Goal: Transaction & Acquisition: Book appointment/travel/reservation

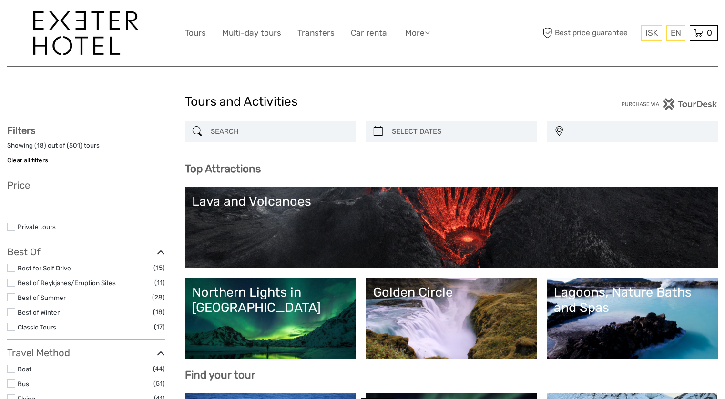
select select
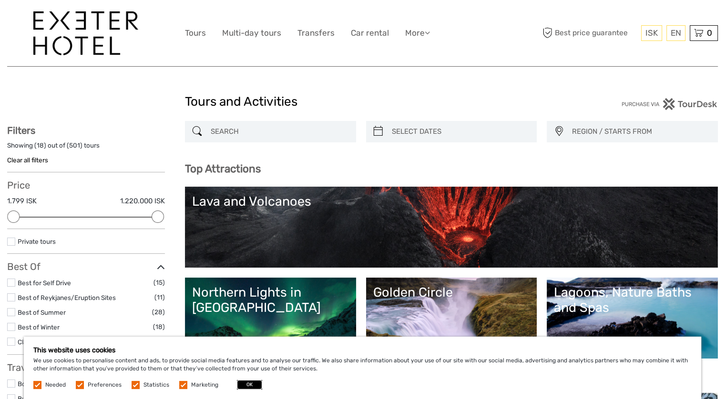
click at [242, 386] on button "OK" at bounding box center [249, 385] width 25 height 10
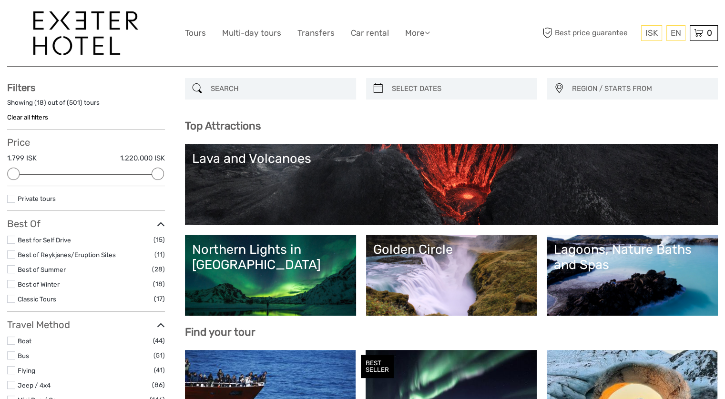
scroll to position [45, 0]
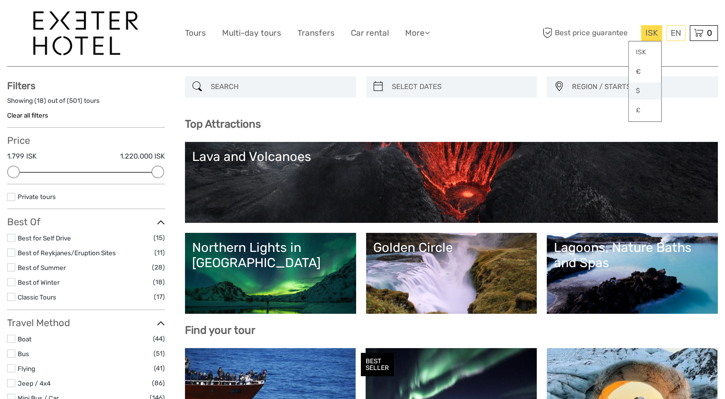
click at [640, 90] on link "$" at bounding box center [645, 90] width 32 height 17
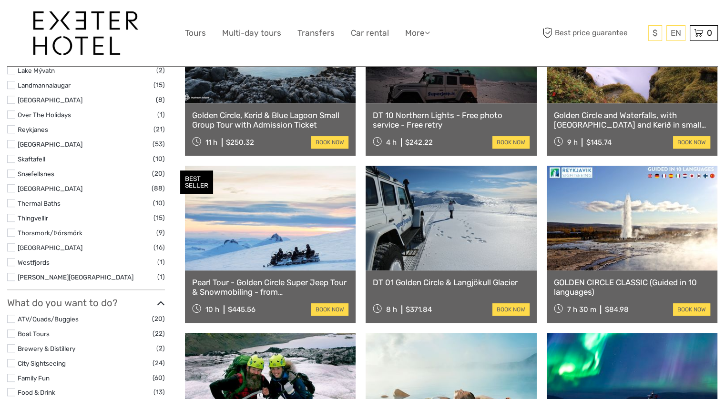
scroll to position [564, 0]
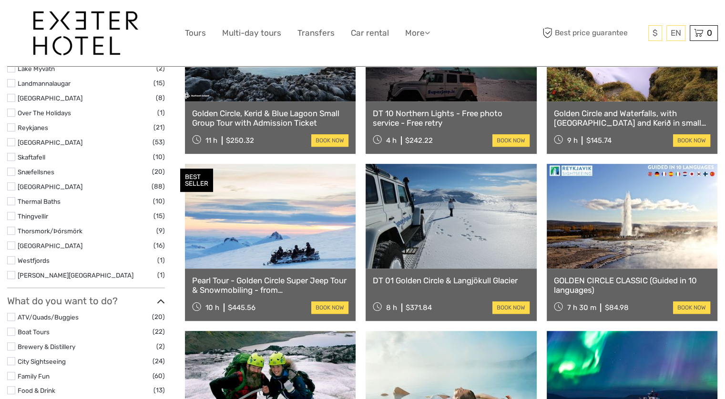
click at [640, 230] on link at bounding box center [632, 216] width 171 height 105
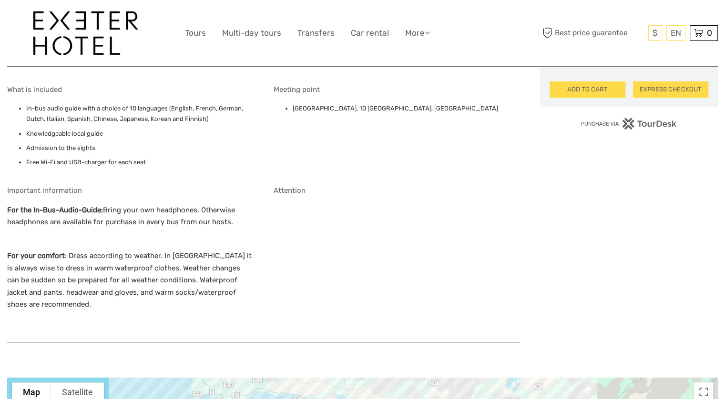
scroll to position [762, 0]
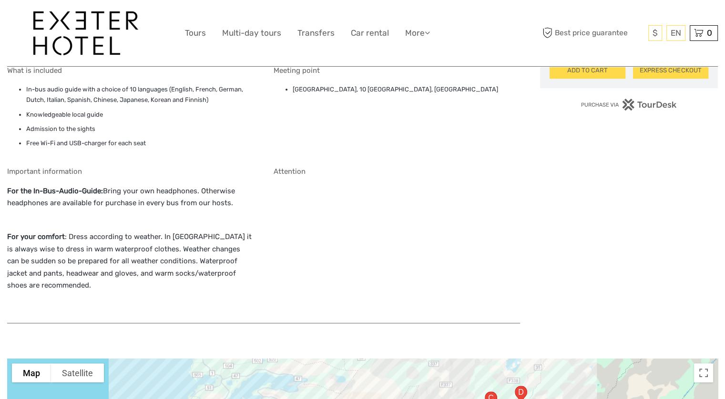
click at [236, 270] on p "For your comfort : Dress according to weather. In Iceland it is always wise to …" at bounding box center [130, 261] width 246 height 61
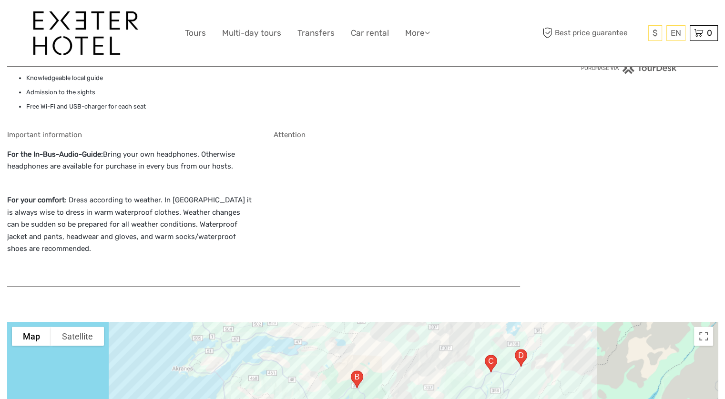
scroll to position [801, 0]
click at [321, 250] on div "Attention" at bounding box center [397, 202] width 246 height 146
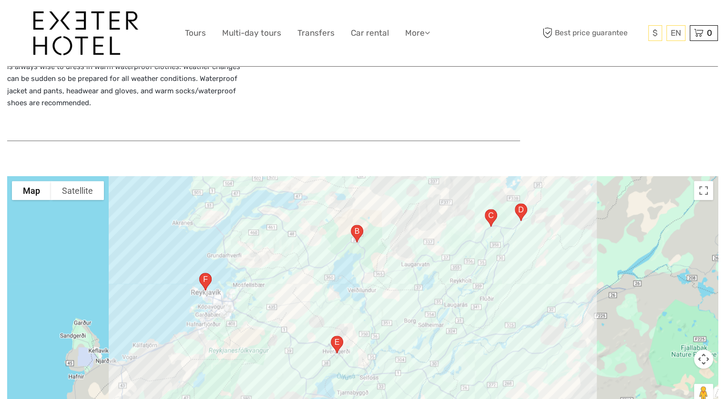
scroll to position [972, 0]
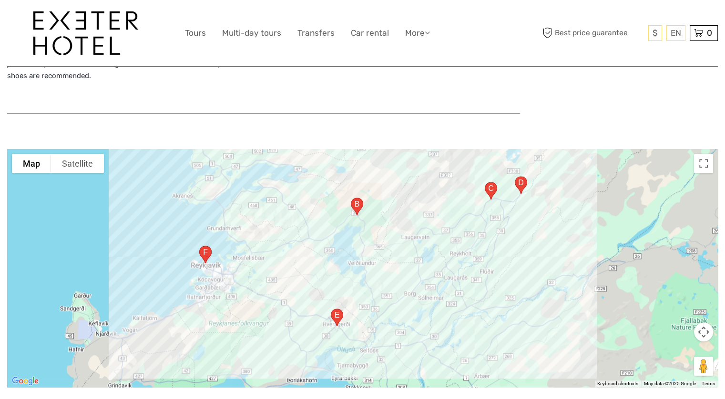
click at [256, 131] on section "To navigate the map with touch gestures double-tap and hold your finger on the …" at bounding box center [362, 256] width 711 height 267
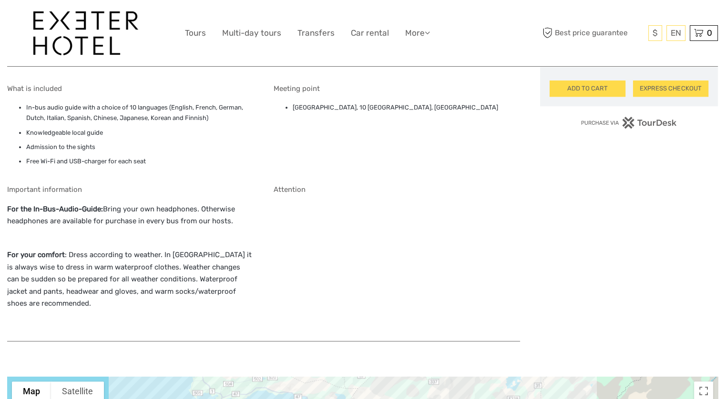
scroll to position [743, 0]
click at [318, 37] on link "Transfers" at bounding box center [315, 33] width 37 height 14
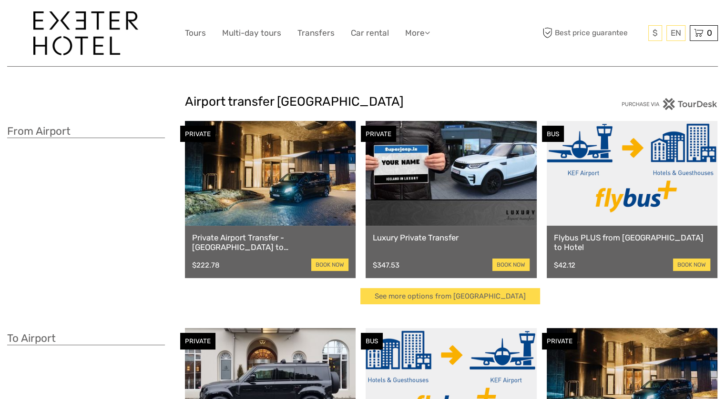
drag, startPoint x: 0, startPoint y: 261, endPoint x: 36, endPoint y: 280, distance: 40.7
click at [36, 280] on div "From Airport" at bounding box center [96, 217] width 178 height 193
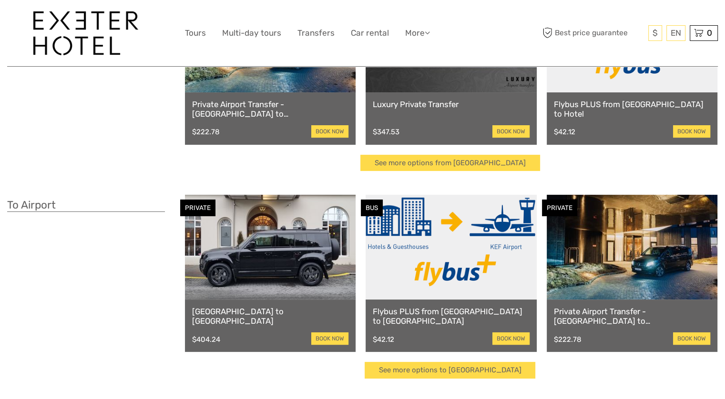
scroll to position [152, 0]
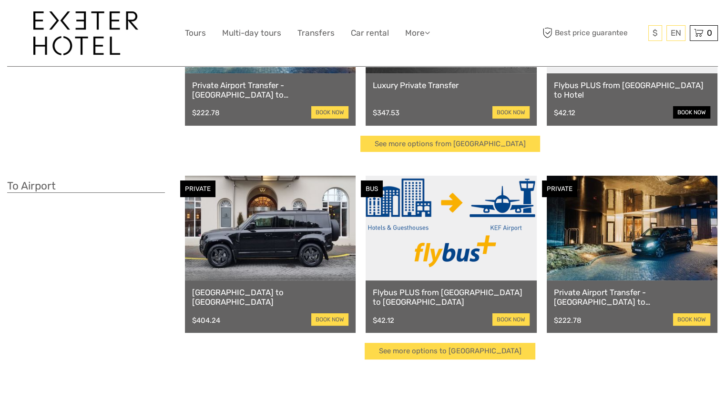
click at [692, 109] on link "book now" at bounding box center [691, 112] width 37 height 12
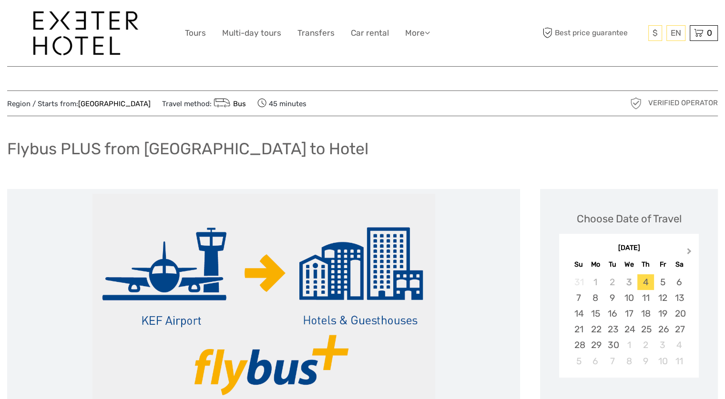
click at [690, 254] on button "Next Month" at bounding box center [689, 253] width 15 height 15
click at [584, 329] on div "16" at bounding box center [578, 330] width 17 height 16
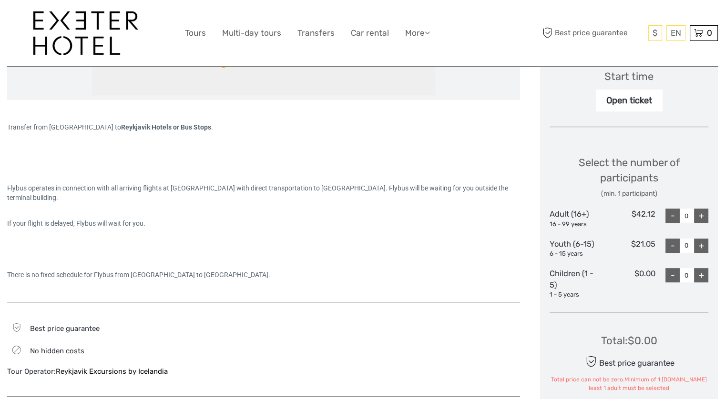
scroll to position [346, 0]
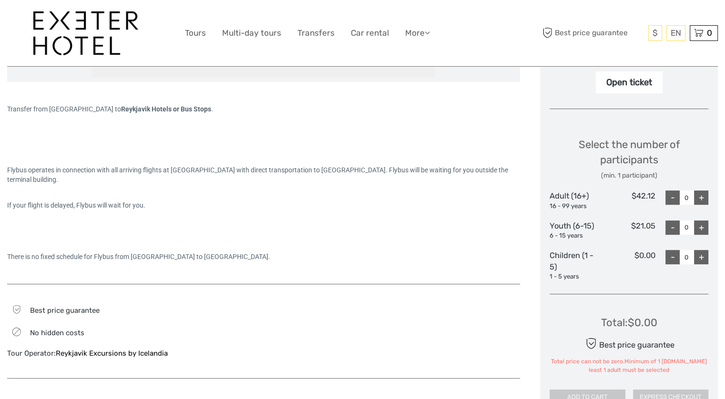
click at [704, 197] on div "+" at bounding box center [701, 198] width 14 height 14
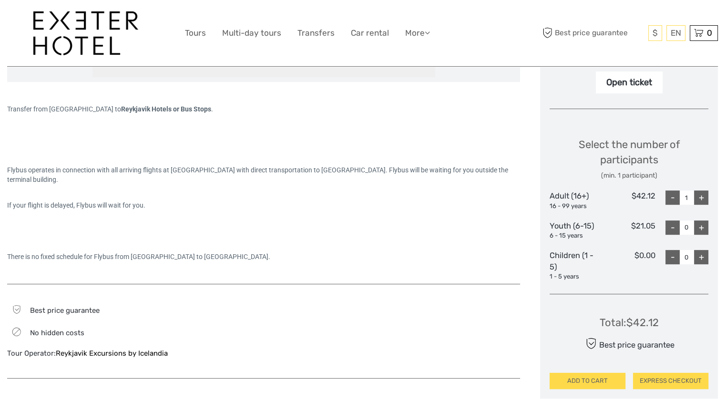
click at [700, 199] on div "+" at bounding box center [701, 198] width 14 height 14
type input "2"
click at [446, 234] on div at bounding box center [263, 231] width 513 height 10
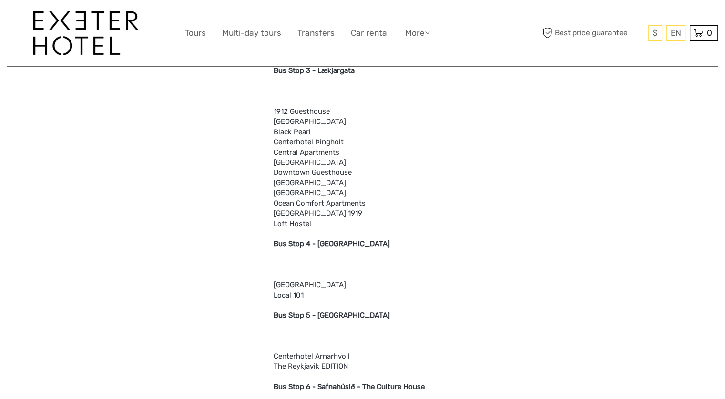
scroll to position [1054, 0]
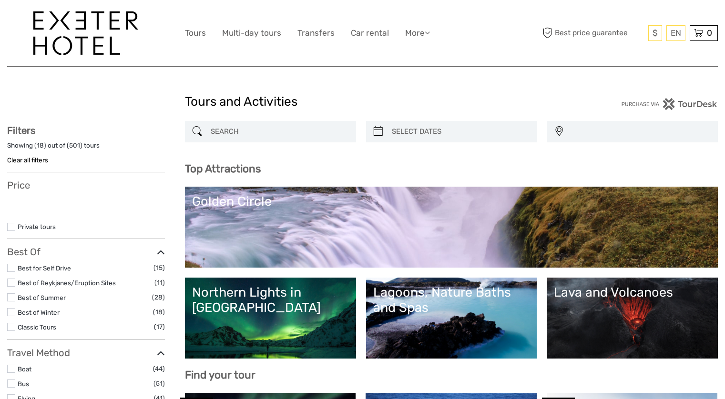
select select
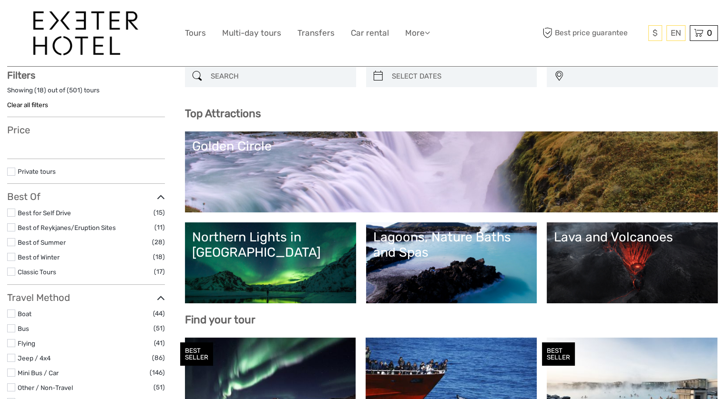
scroll to position [57, 0]
select select
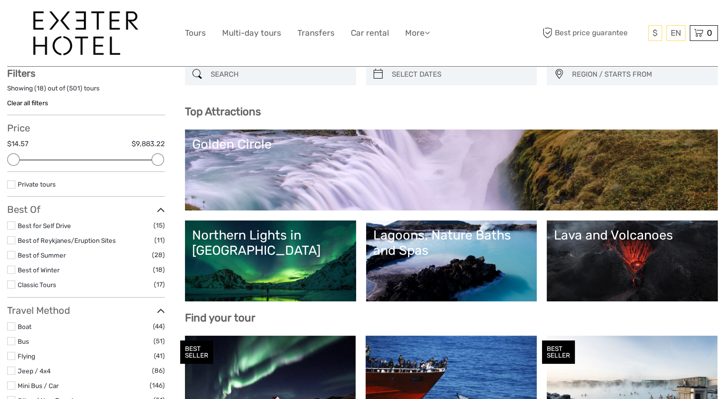
scroll to position [0, 0]
click at [408, 157] on link "Golden Circle" at bounding box center [451, 170] width 518 height 67
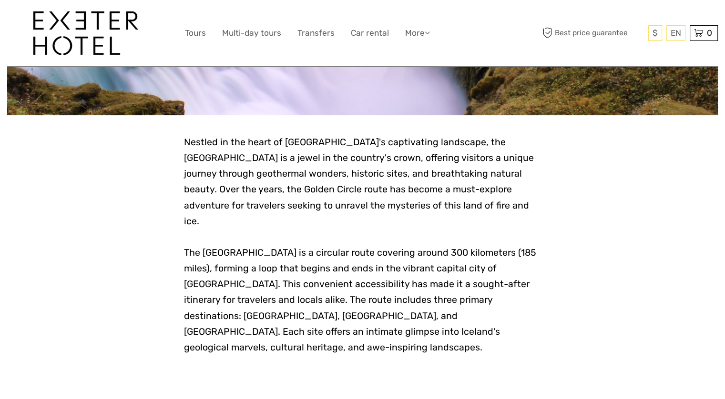
scroll to position [133, 0]
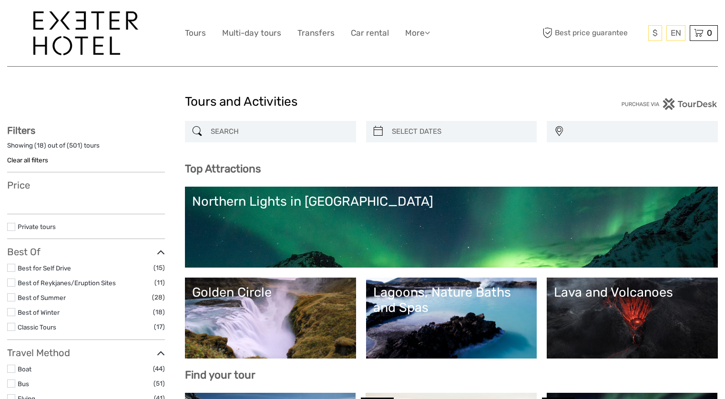
select select
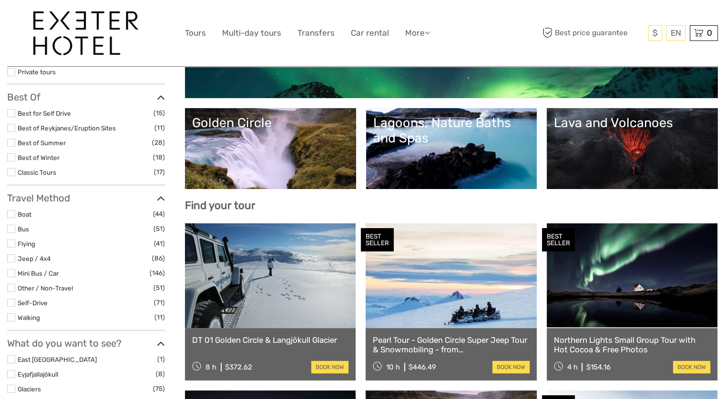
scroll to position [172, 0]
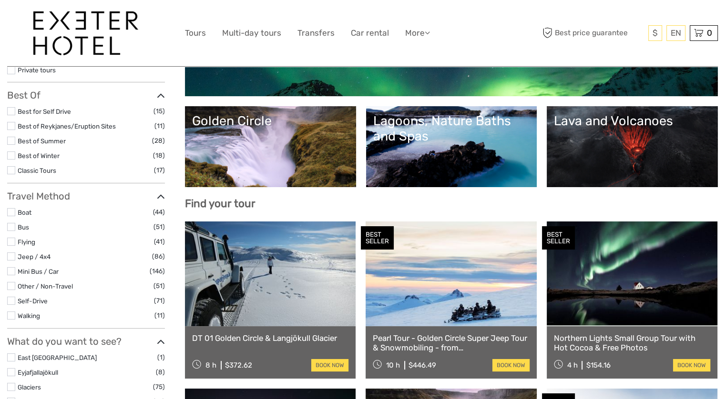
click at [632, 278] on link at bounding box center [632, 274] width 171 height 105
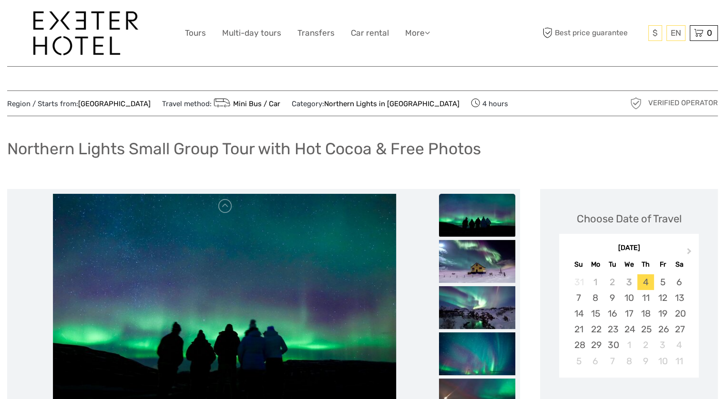
click at [11, 228] on div at bounding box center [263, 308] width 513 height 238
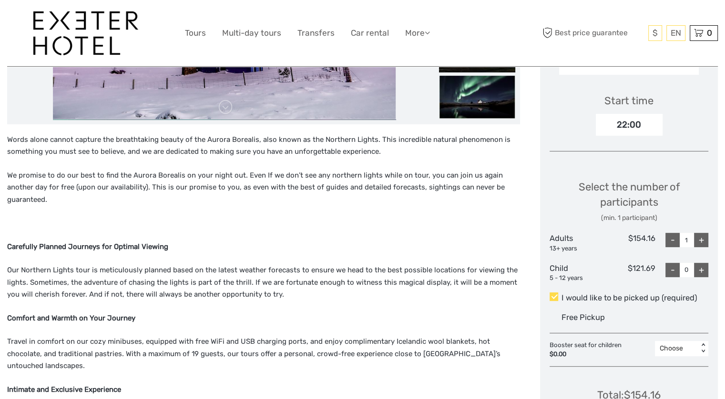
scroll to position [305, 0]
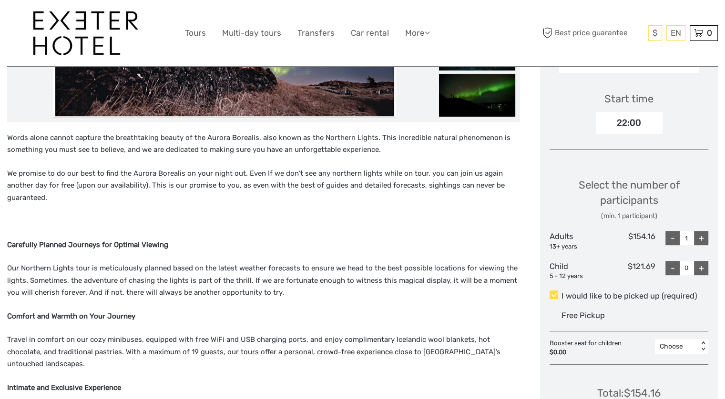
click at [701, 236] on div "+" at bounding box center [701, 238] width 14 height 14
type input "2"
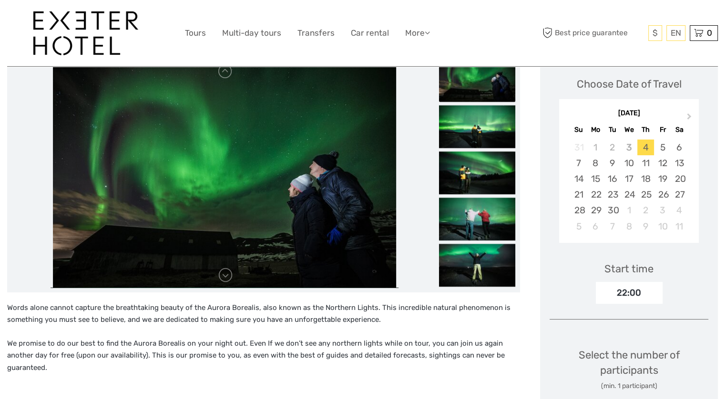
scroll to position [133, 0]
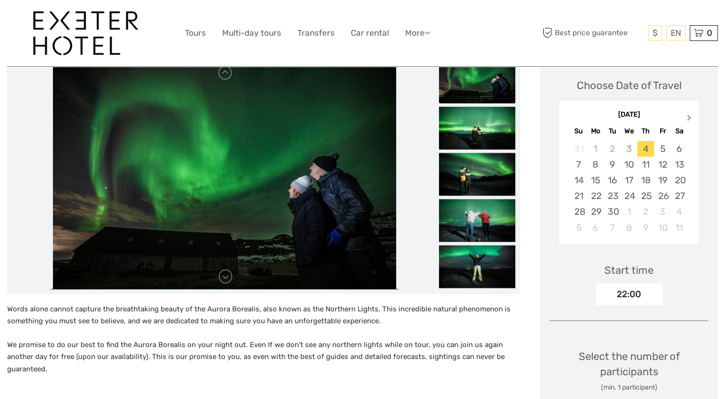
click at [690, 118] on button "Next Month" at bounding box center [689, 119] width 15 height 15
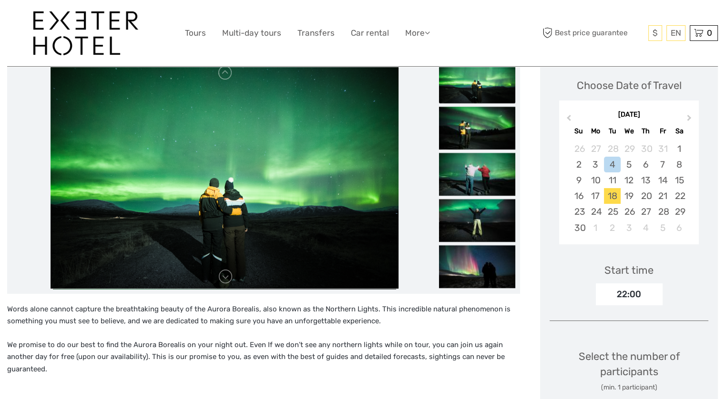
click at [613, 198] on div "18" at bounding box center [612, 196] width 17 height 16
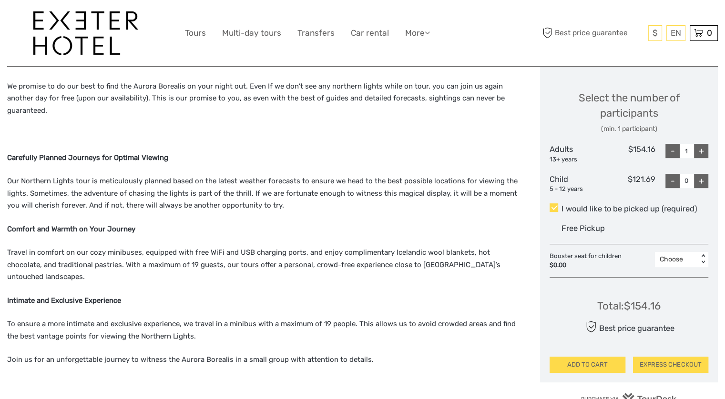
scroll to position [394, 0]
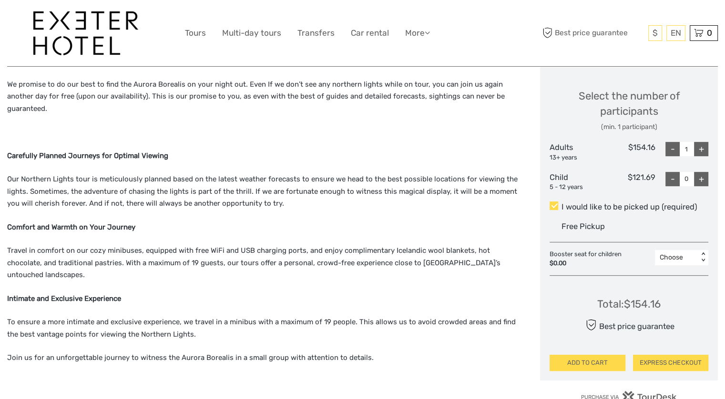
click at [704, 149] on div "+" at bounding box center [701, 149] width 14 height 14
type input "2"
click at [591, 359] on button "ADD TO CART" at bounding box center [586, 363] width 75 height 16
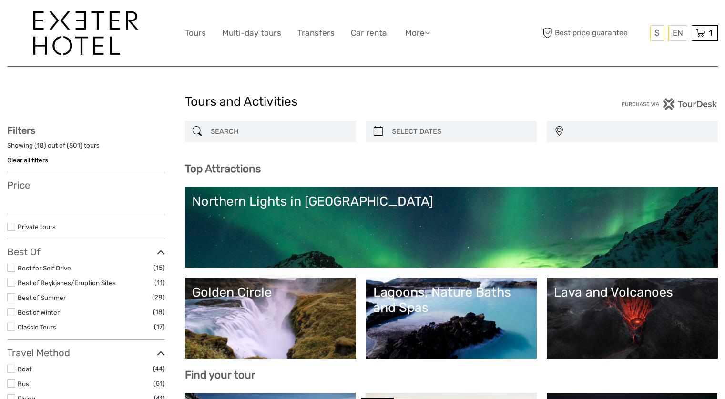
select select
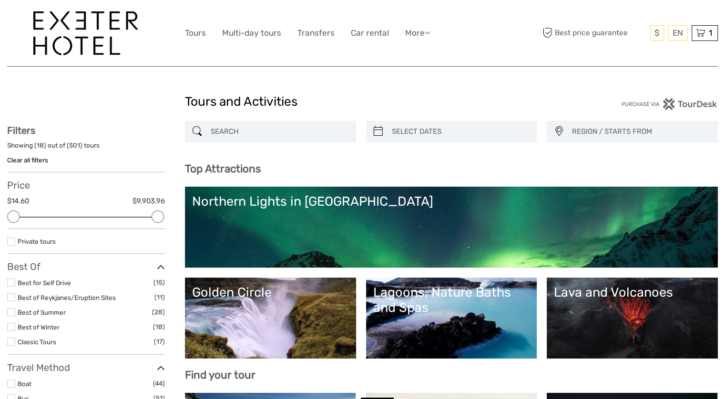
click at [478, 306] on div "Lagoons, Nature Baths and Spas" at bounding box center [451, 300] width 157 height 31
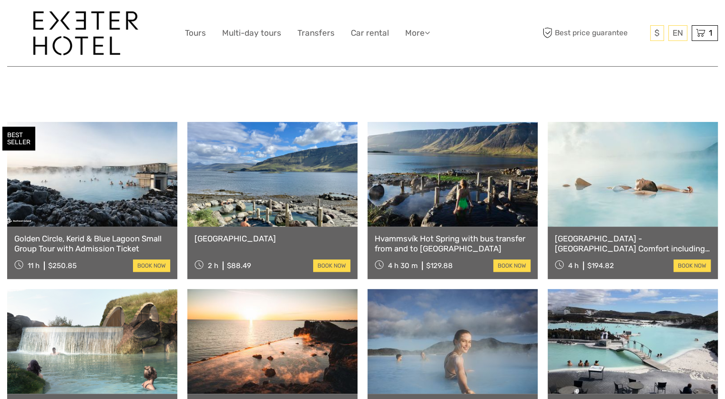
scroll to position [350, 0]
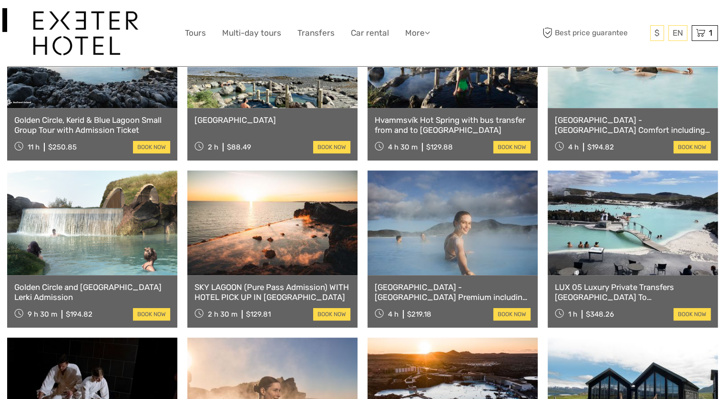
scroll to position [465, 0]
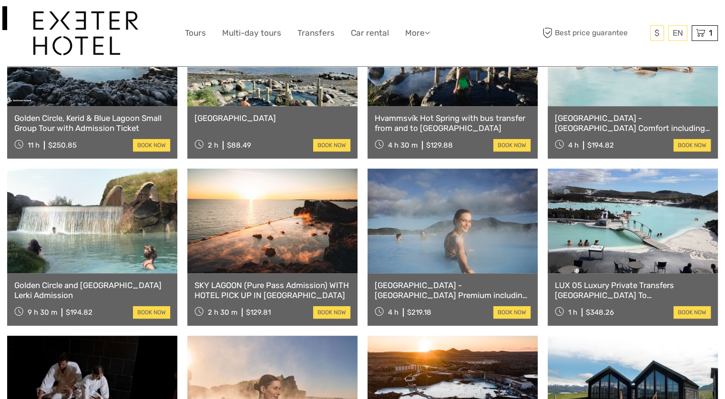
click at [426, 292] on link "[GEOGRAPHIC_DATA] - [GEOGRAPHIC_DATA] Premium including admission" at bounding box center [453, 291] width 156 height 20
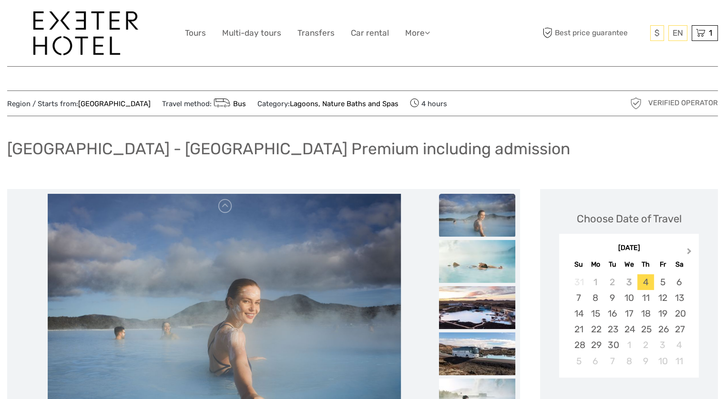
click at [690, 252] on button "Next Month" at bounding box center [689, 253] width 15 height 15
click at [572, 253] on button "Previous Month" at bounding box center [567, 253] width 15 height 15
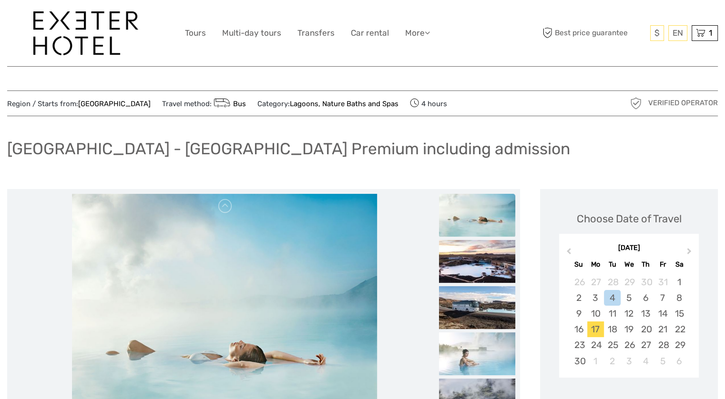
click at [597, 331] on div "17" at bounding box center [595, 330] width 17 height 16
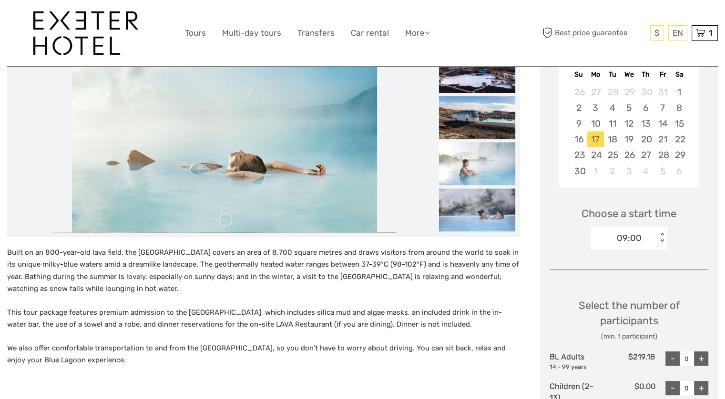
scroll to position [191, 0]
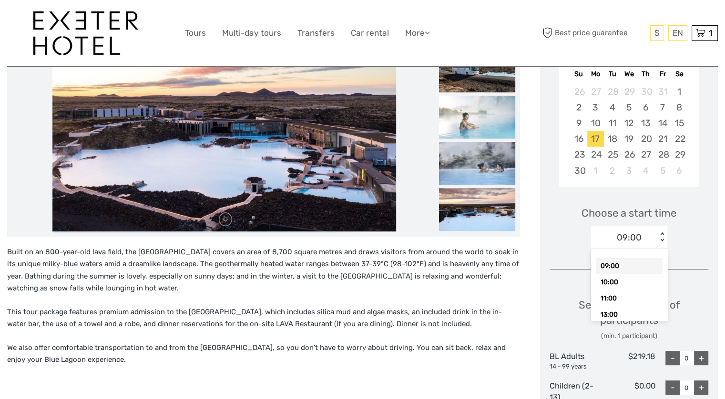
click at [661, 242] on div "09:00 < >" at bounding box center [629, 237] width 76 height 23
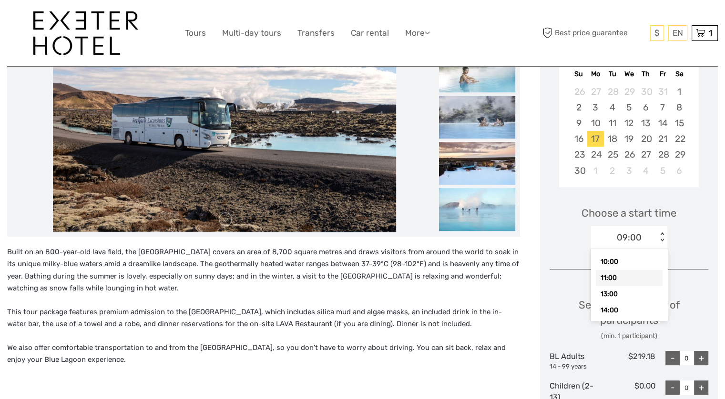
click at [639, 279] on div "11:00" at bounding box center [629, 278] width 67 height 16
click at [702, 359] on div "+" at bounding box center [701, 358] width 14 height 14
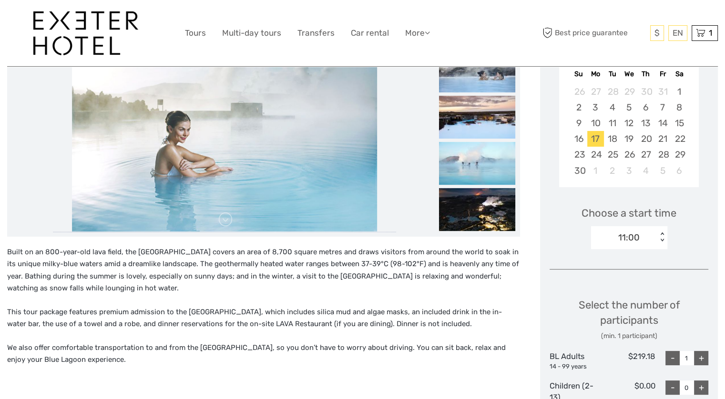
click at [702, 359] on div "+" at bounding box center [701, 358] width 14 height 14
type input "2"
click at [707, 263] on div "Choose Date of Travel November 2025 Previous Month Next Month November 2025 Su …" at bounding box center [629, 275] width 178 height 553
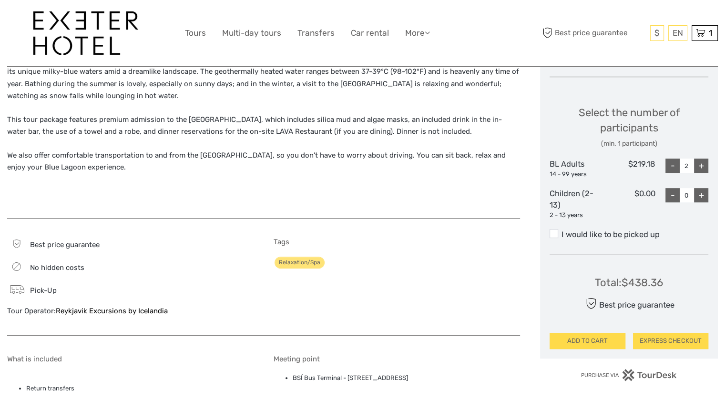
scroll to position [388, 0]
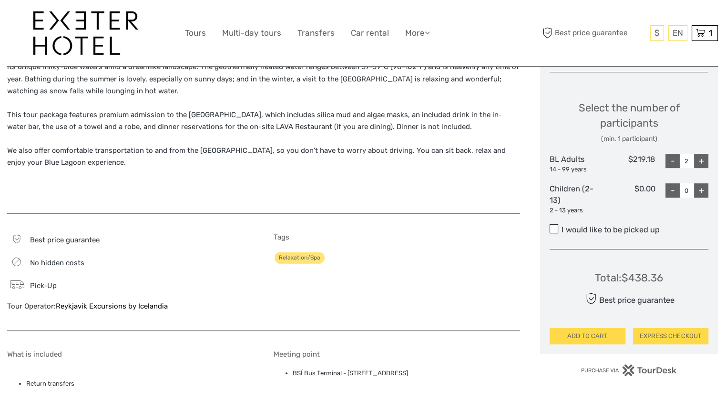
click at [556, 231] on span at bounding box center [553, 228] width 9 height 9
click at [561, 226] on input "I would like to be picked up" at bounding box center [561, 226] width 0 height 0
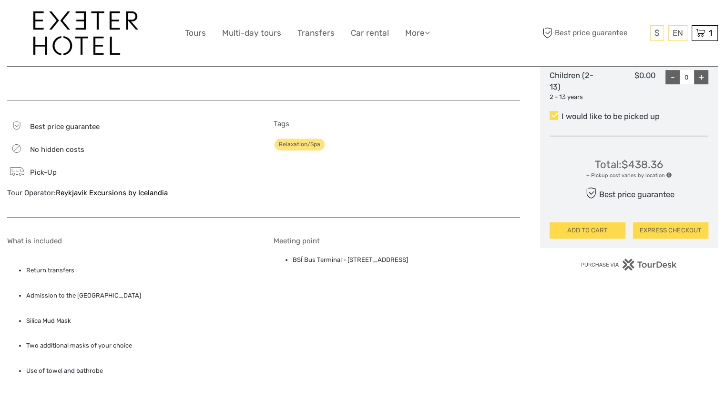
scroll to position [502, 0]
drag, startPoint x: 347, startPoint y: 259, endPoint x: 450, endPoint y: 260, distance: 102.9
click at [450, 260] on li "BSÍ Bus Terminal - Vatnsmýrarvegur 10, Reykjavík, 101" at bounding box center [406, 259] width 227 height 10
copy li "Vatnsmýrarvegur 10, Reykjavík, 101"
click at [326, 319] on div "Meeting point BSÍ Bus Terminal - Vatnsmýrarvegur 10, Reykjavík, 101" at bounding box center [397, 366] width 246 height 261
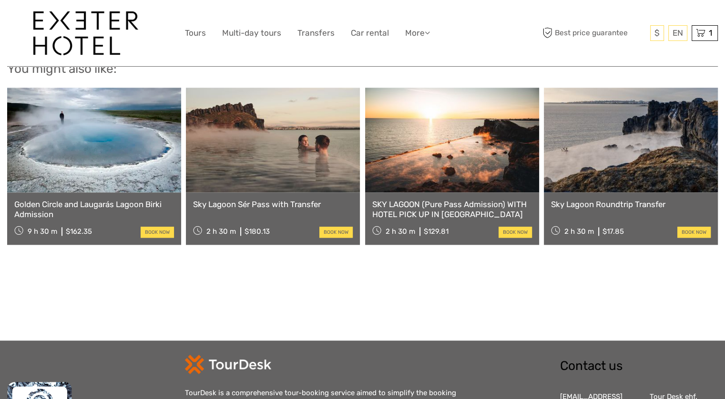
scroll to position [1093, 0]
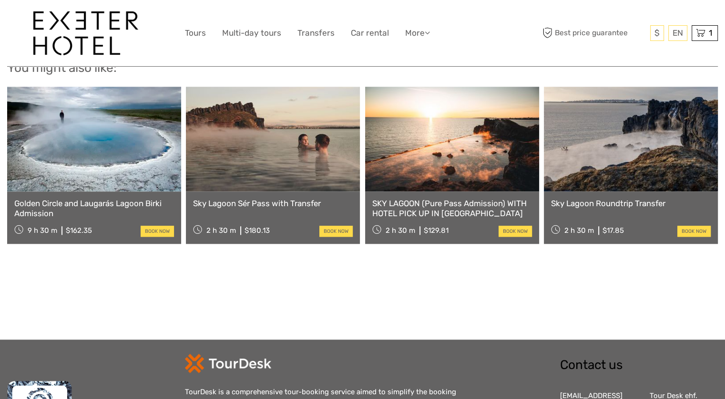
click at [276, 127] on link at bounding box center [273, 139] width 174 height 105
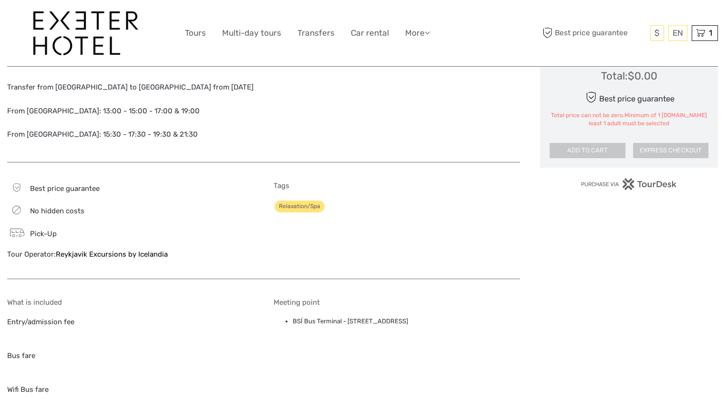
scroll to position [20, 0]
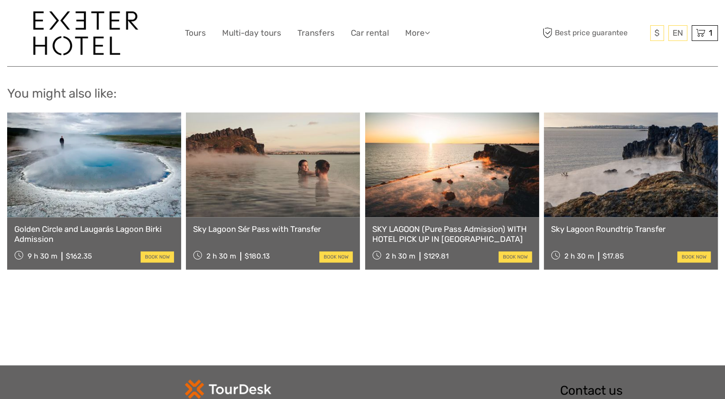
click at [612, 180] on link at bounding box center [631, 164] width 174 height 105
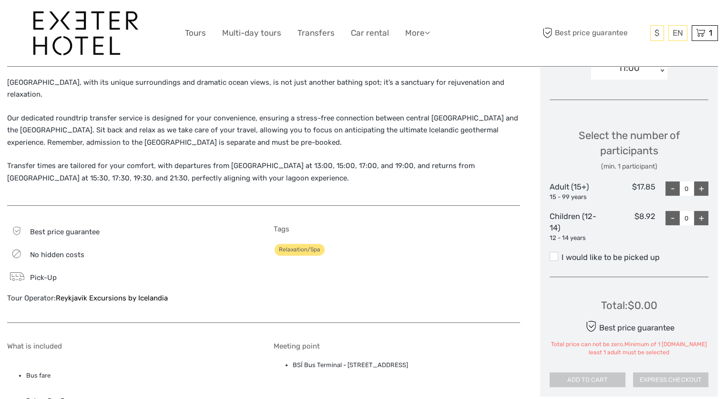
scroll to position [362, 0]
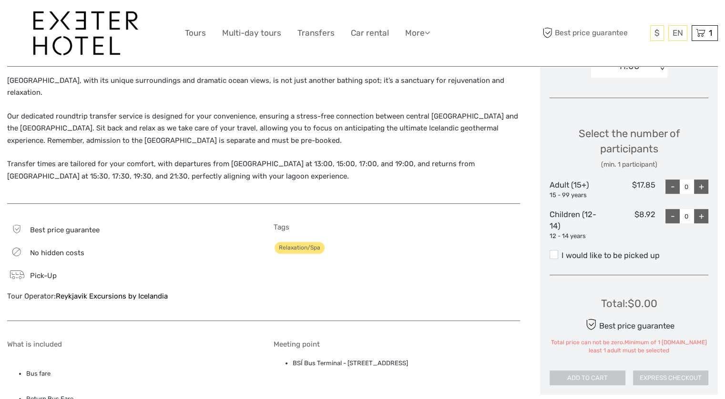
click at [402, 241] on div "Relaxation/Spa" at bounding box center [397, 248] width 246 height 14
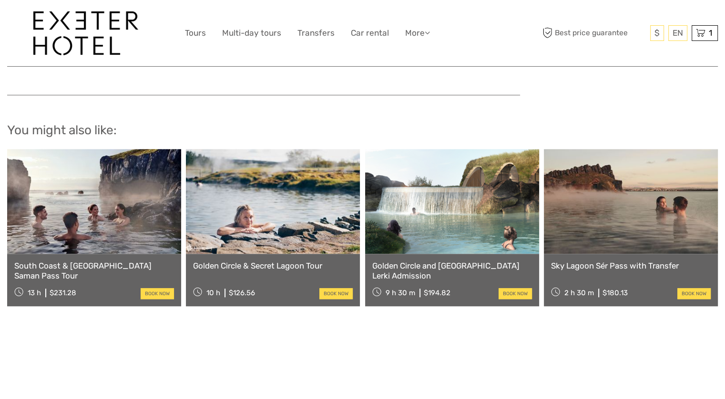
scroll to position [953, 0]
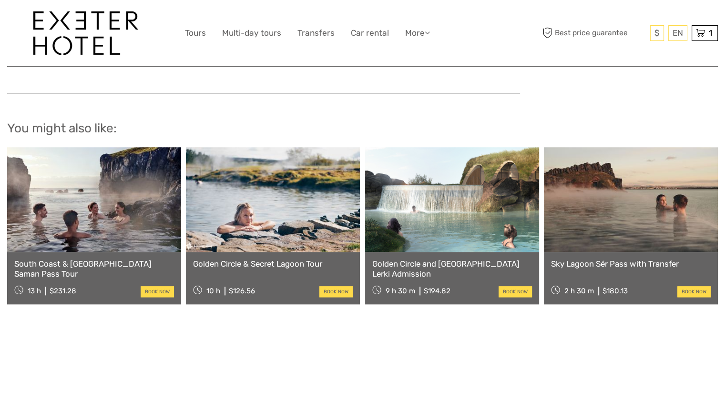
click at [270, 196] on link at bounding box center [273, 199] width 174 height 105
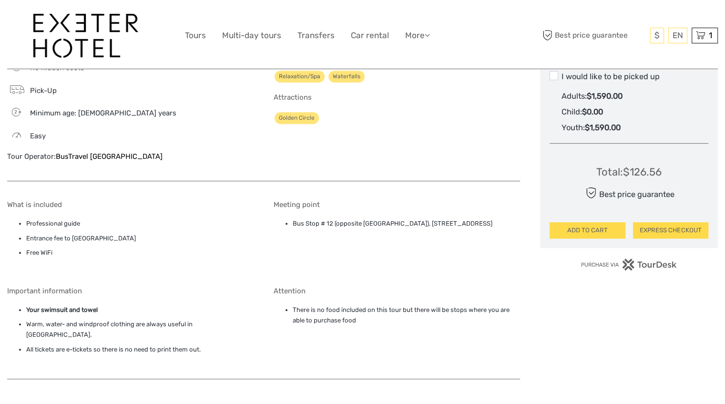
scroll to position [572, 0]
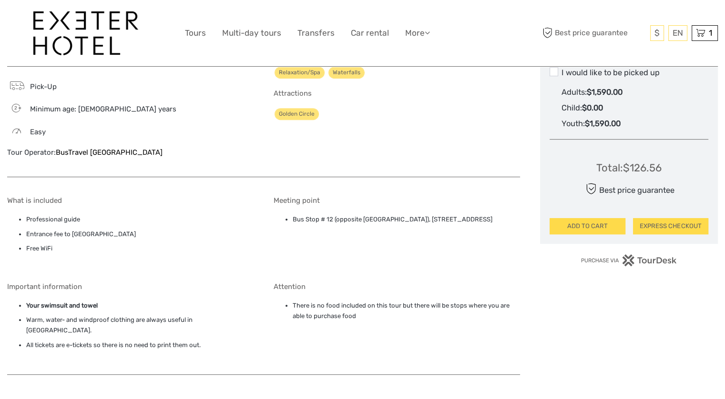
drag, startPoint x: 492, startPoint y: 222, endPoint x: 292, endPoint y: 216, distance: 200.2
click at [292, 216] on ul "Bus Stop # 12 (opposite Storm Hotel), Þórunnartún 6, Reykjavík, 105" at bounding box center [397, 219] width 246 height 10
copy li "Bus Stop # 12 (opposite Storm Hotel), Þórunnartún 6, Reykjavík, 105"
